Goal: Navigation & Orientation: Go to known website

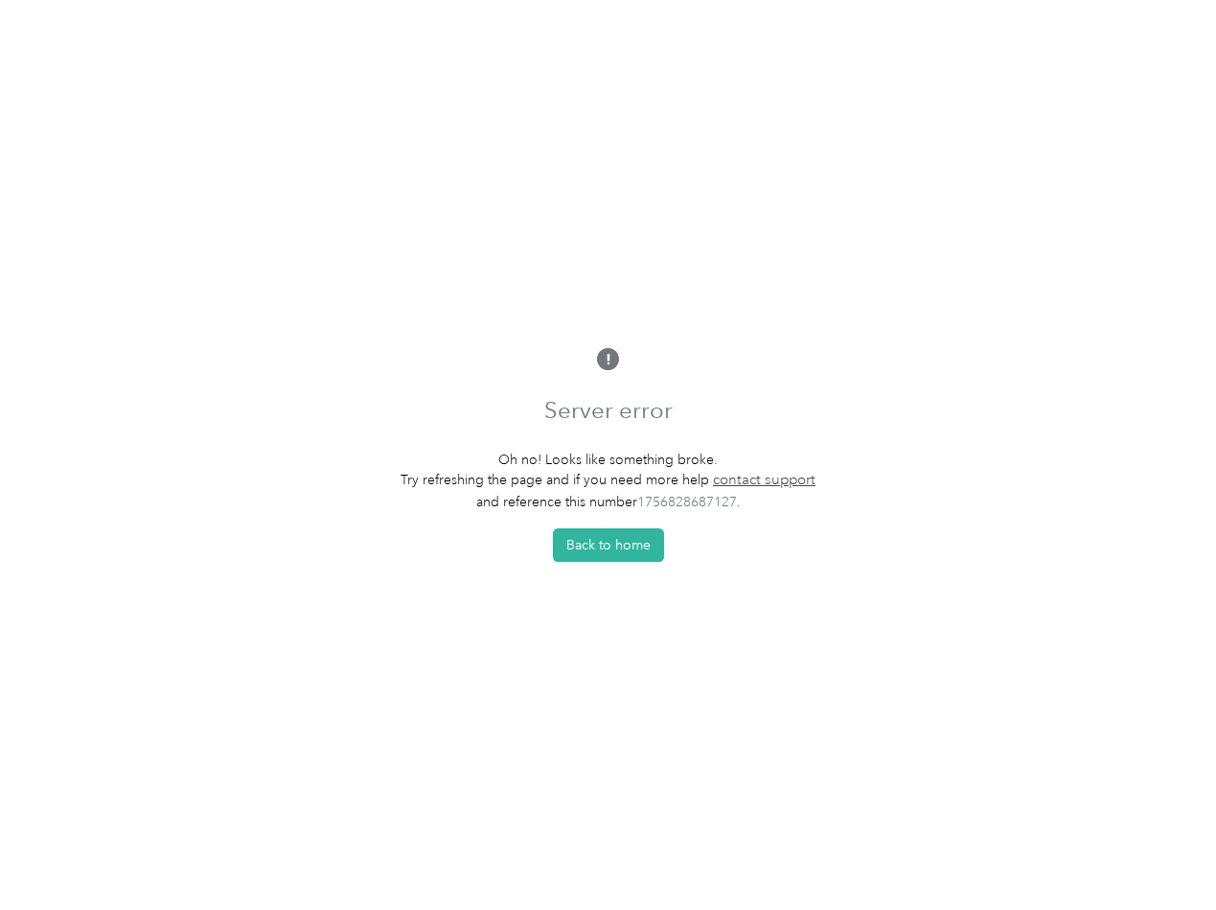
click at [608, 454] on p "Oh no! Looks like something broke." at bounding box center [608, 460] width 415 height 20
click at [613, 550] on button "Back to home" at bounding box center [608, 545] width 111 height 34
